Goal: Task Accomplishment & Management: Use online tool/utility

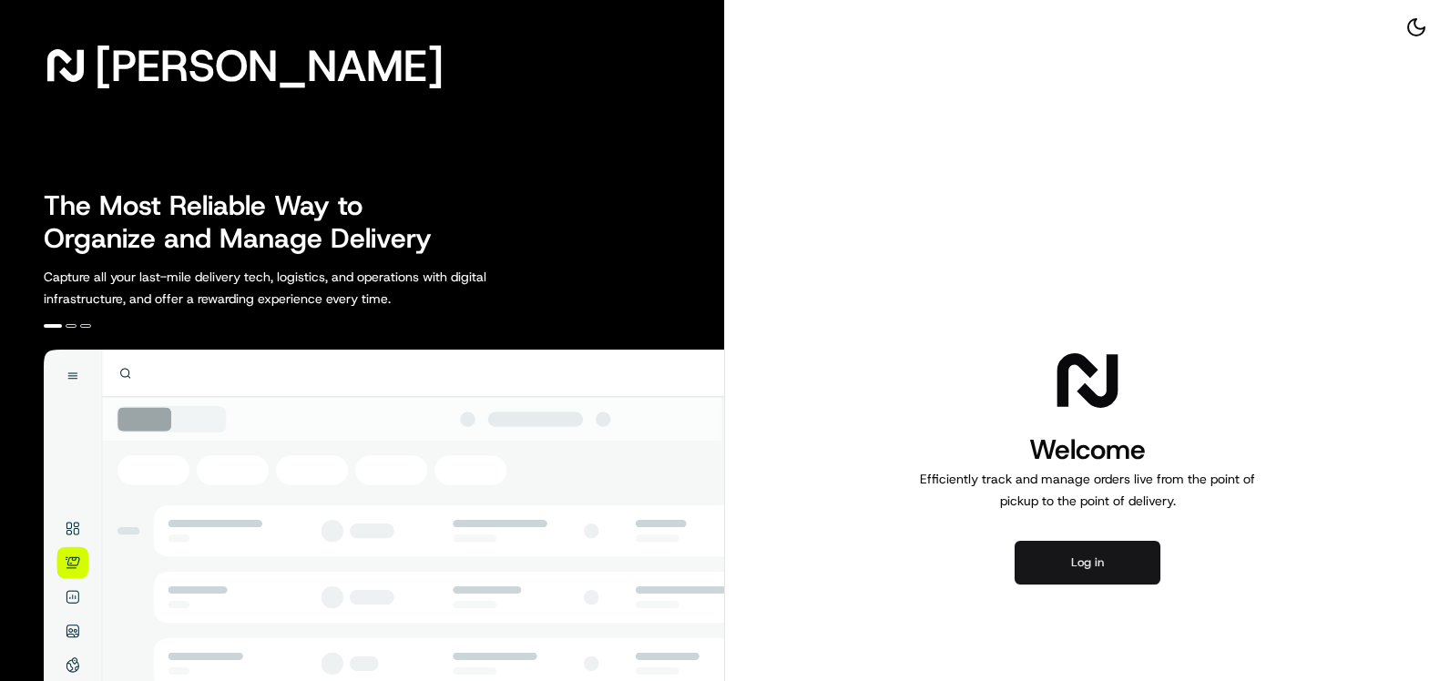
click at [1124, 565] on button "Log in" at bounding box center [1088, 563] width 146 height 44
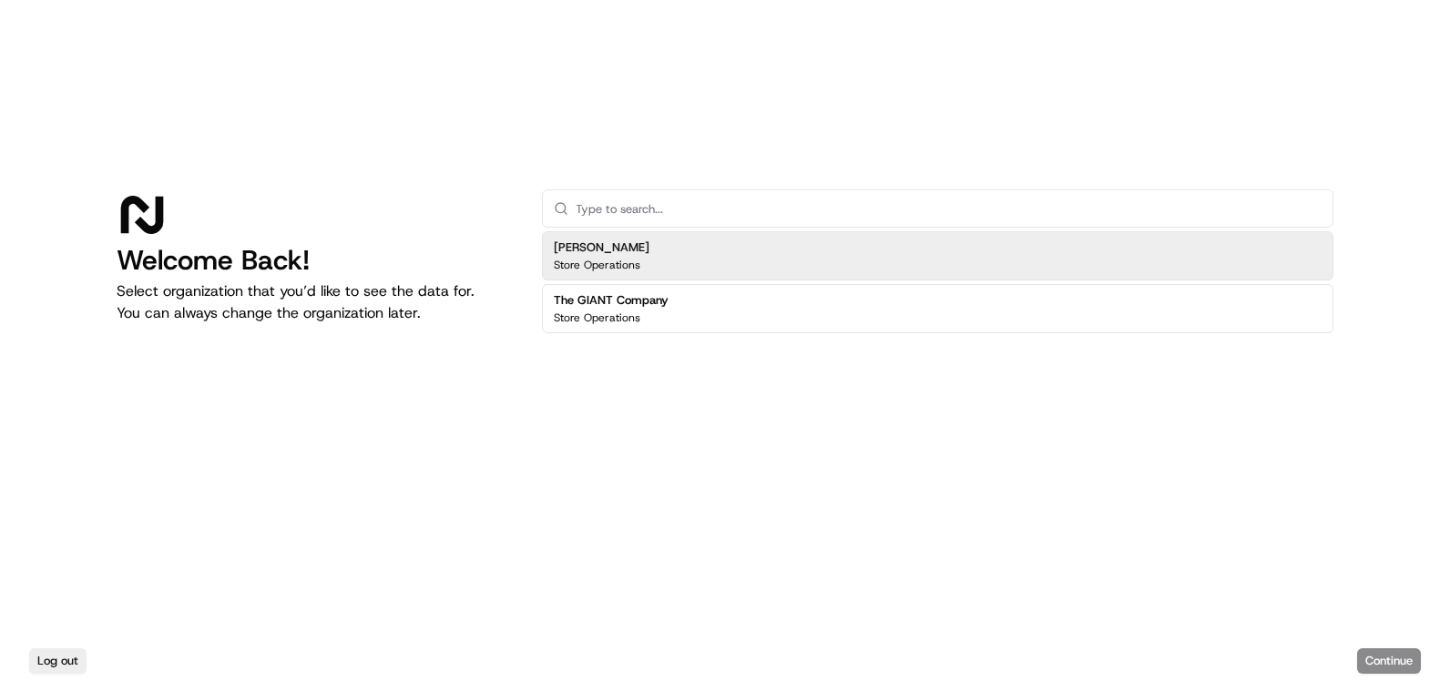
click at [630, 270] on p "Store Operations" at bounding box center [597, 265] width 87 height 15
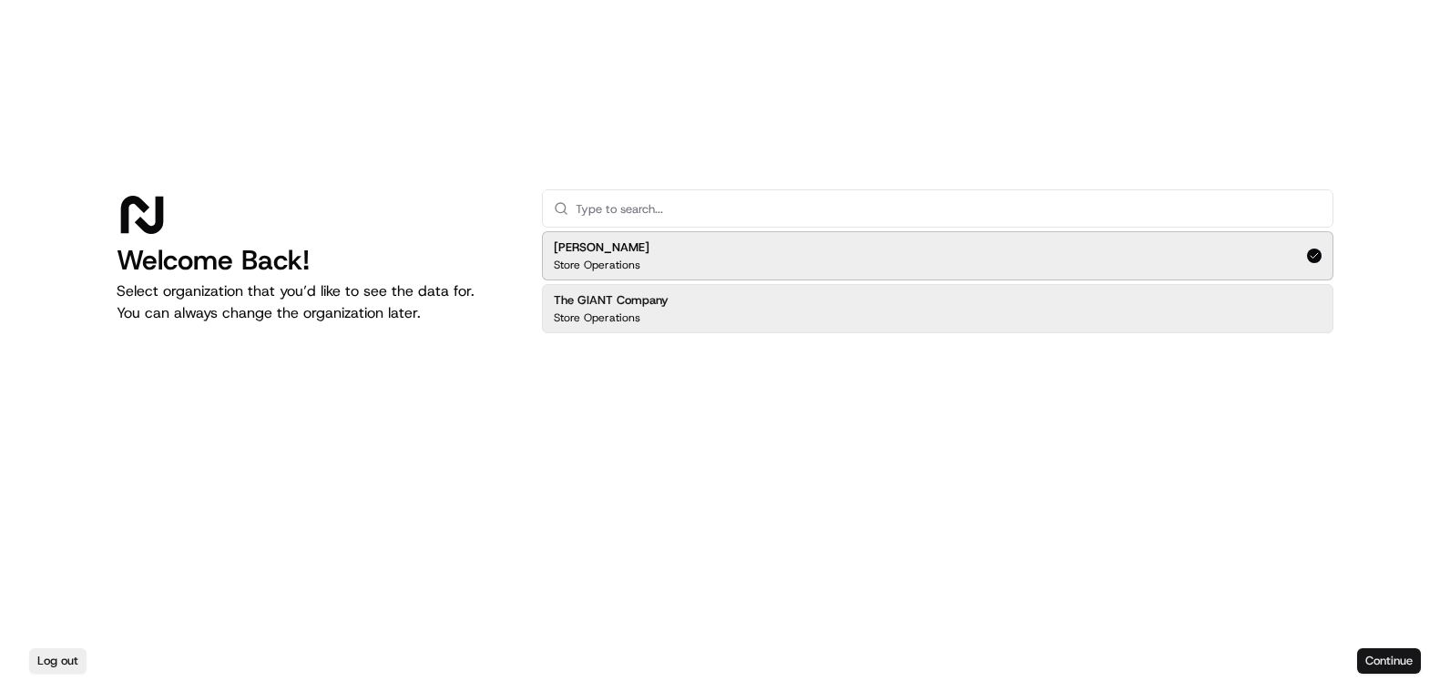
click at [1381, 660] on button "Continue" at bounding box center [1389, 662] width 64 height 26
